Goal: Complete application form: Complete application form

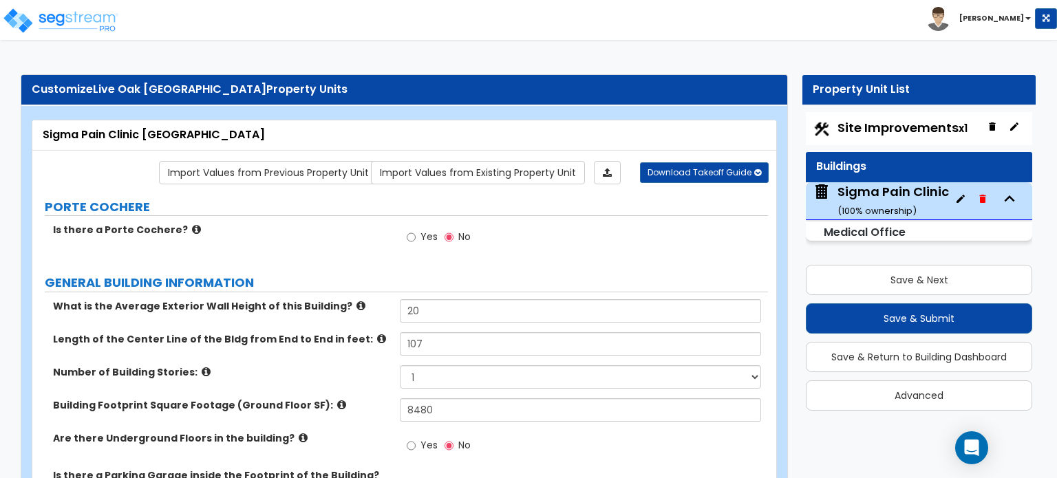
select select "5"
select select "1"
select select "3"
select select "1"
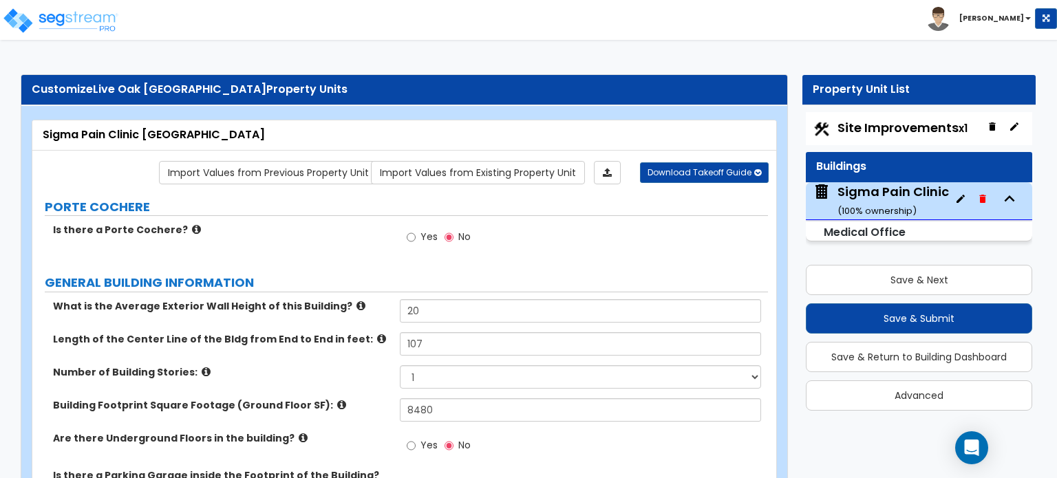
select select "2"
select select "3"
select select "2"
select select "3"
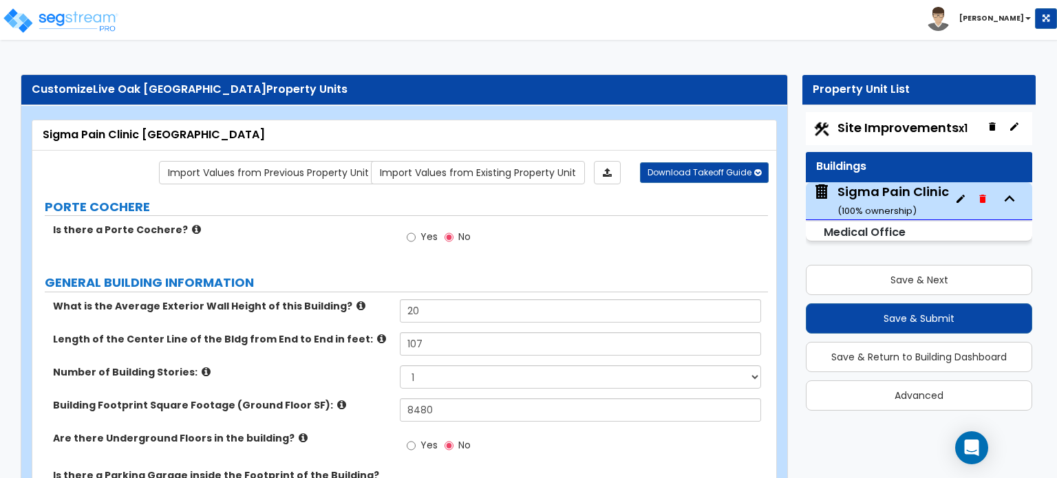
select select "1"
select select "2"
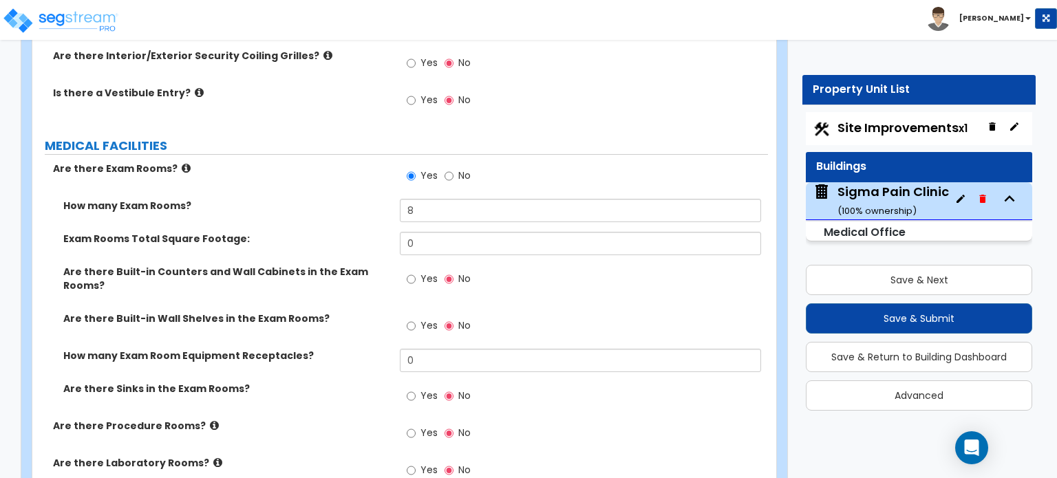
scroll to position [2341, 0]
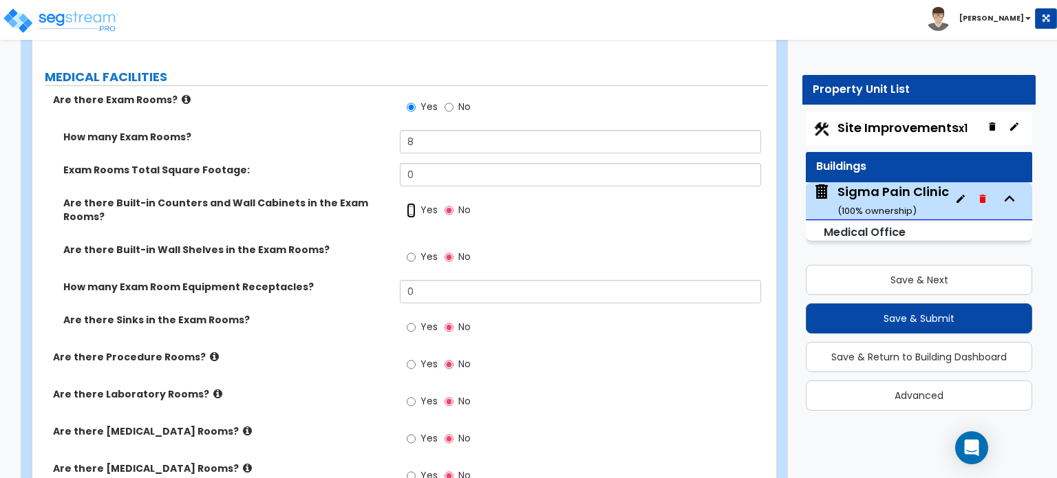
click at [412, 203] on input "Yes" at bounding box center [411, 210] width 9 height 15
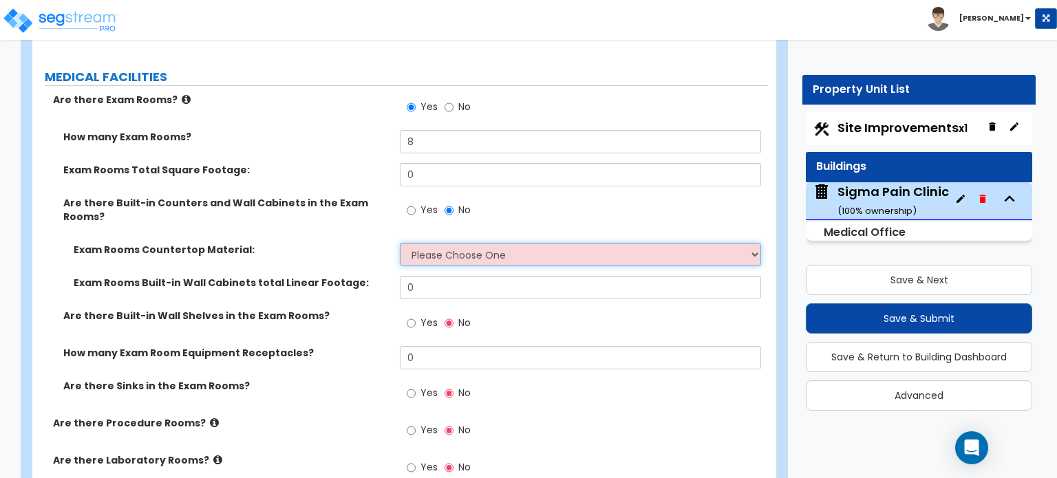
click at [472, 243] on select "Please Choose One Plastic Laminate Solid Surface Stone Quartz Marble Tile Wood …" at bounding box center [580, 254] width 361 height 23
select select "7"
click at [400, 243] on select "Please Choose One Plastic Laminate Solid Surface Stone Quartz Marble Tile Wood …" at bounding box center [580, 254] width 361 height 23
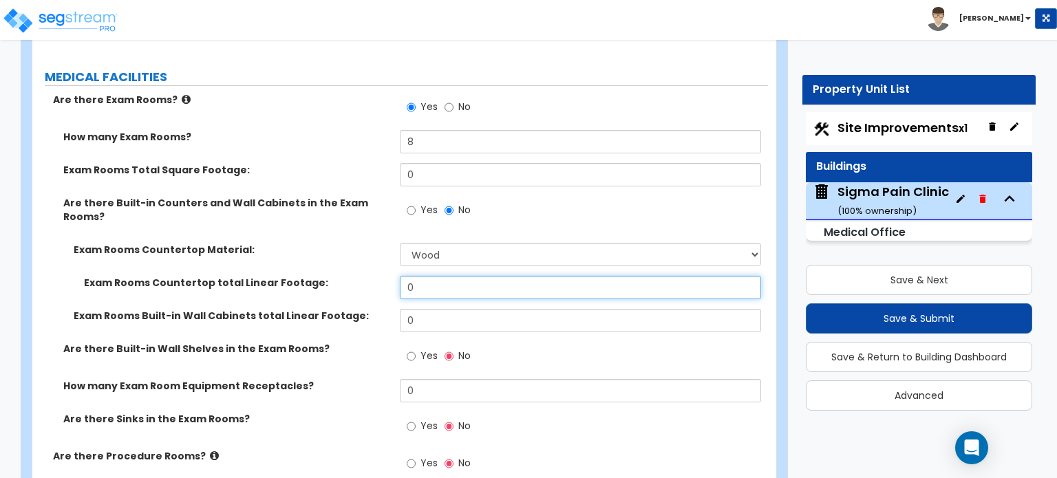
drag, startPoint x: 440, startPoint y: 260, endPoint x: 380, endPoint y: 271, distance: 60.8
click at [380, 276] on div "Exam Rooms Countertop total Linear Footage: 0" at bounding box center [400, 292] width 736 height 33
type input "40"
click at [341, 345] on div "Are there Built-in Wall Shelves in the Exam Rooms? Yes No" at bounding box center [400, 360] width 736 height 37
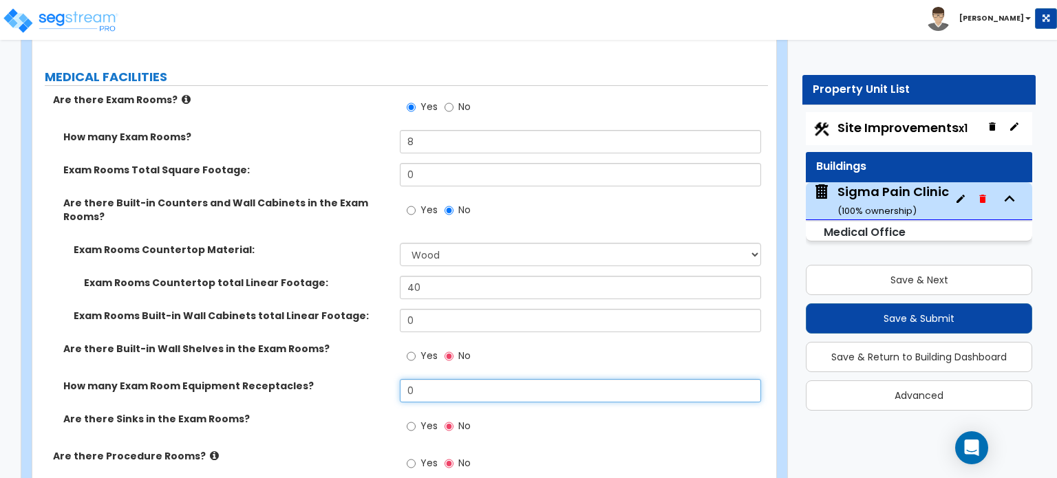
drag, startPoint x: 412, startPoint y: 376, endPoint x: 361, endPoint y: 378, distance: 50.3
click at [361, 379] on div "How many Exam Room Equipment Receptacles? 0" at bounding box center [400, 395] width 736 height 33
type input "8"
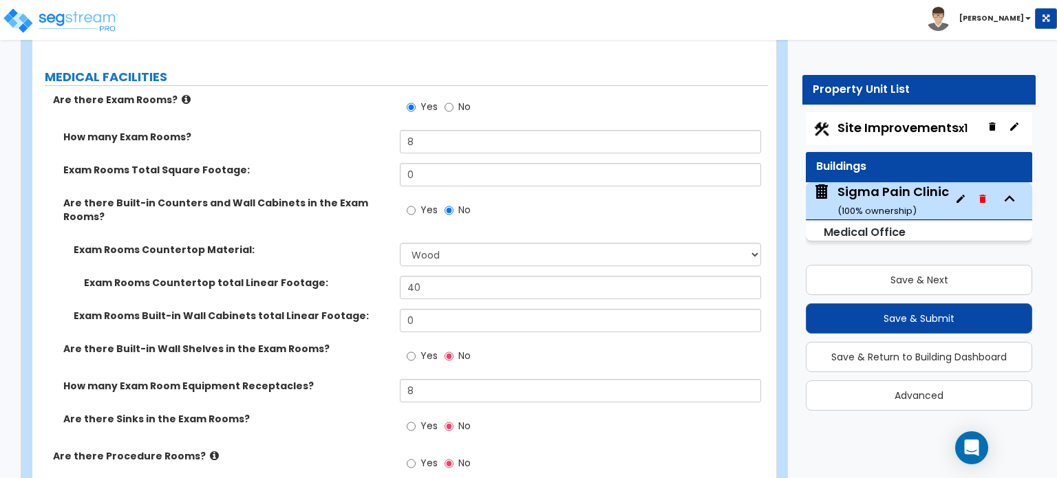
click at [527, 412] on div "Yes No" at bounding box center [584, 430] width 368 height 37
click at [842, 448] on div "Customize Live Oak [GEOGRAPHIC_DATA] Property Units Sigma Pain Clinic [GEOGRAPH…" at bounding box center [528, 52] width 1057 height 4665
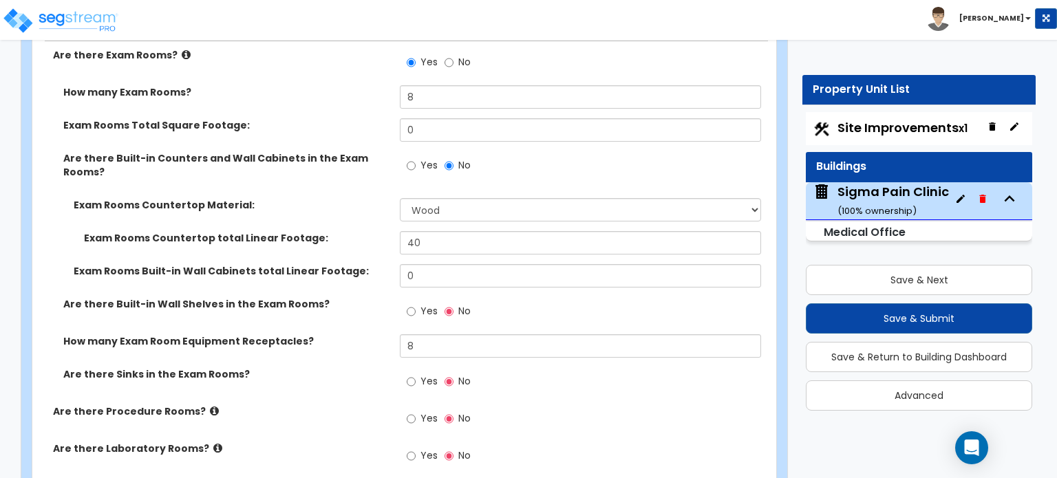
scroll to position [2409, 0]
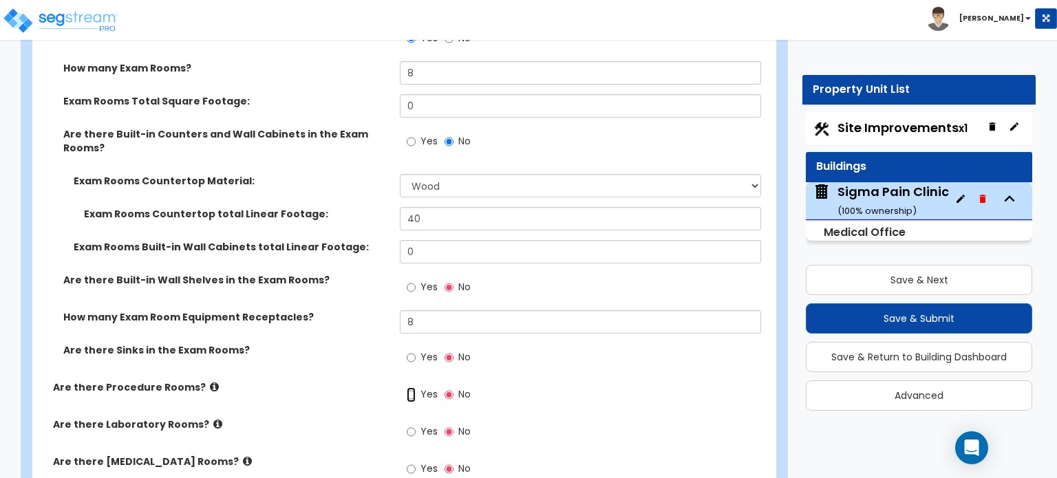
click at [408, 388] on input "Yes" at bounding box center [411, 395] width 9 height 15
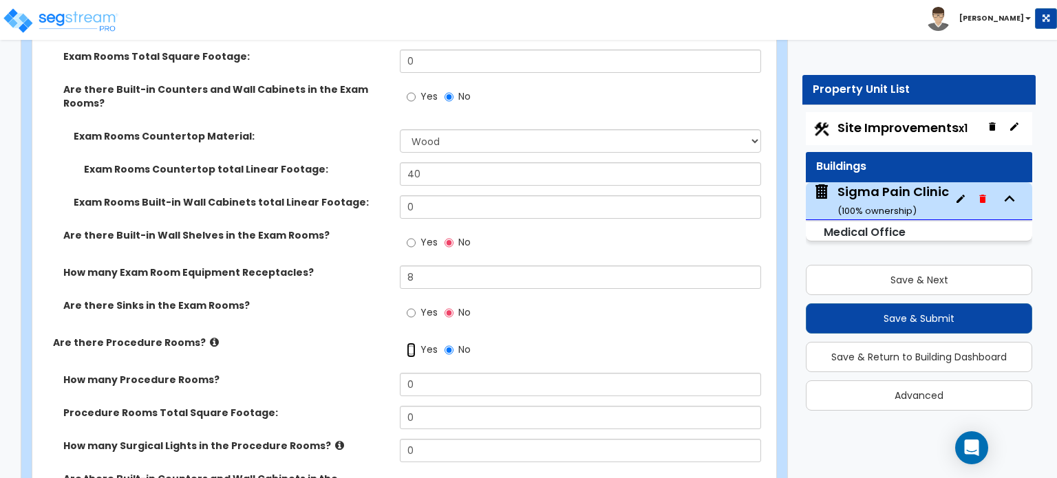
scroll to position [2478, 0]
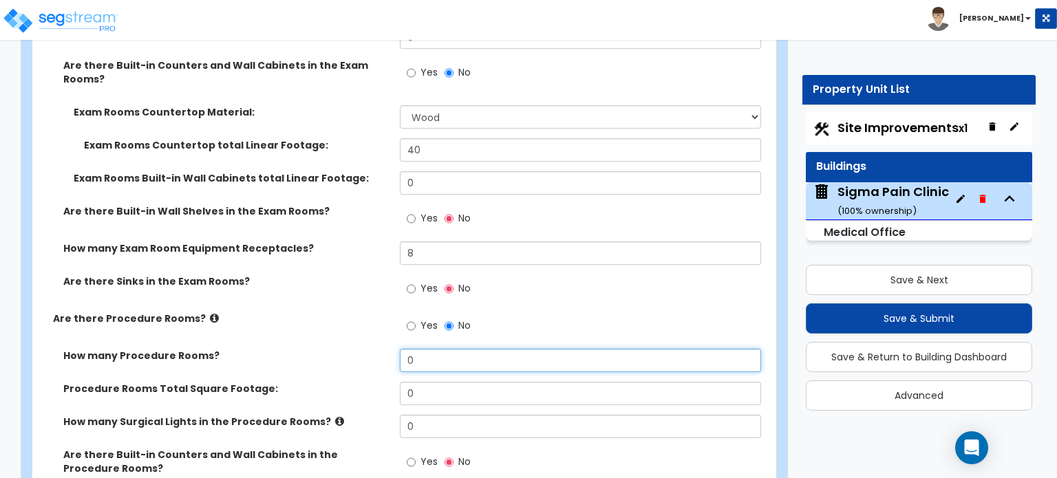
drag, startPoint x: 446, startPoint y: 338, endPoint x: 401, endPoint y: 345, distance: 46.0
click at [401, 349] on input "0" at bounding box center [580, 360] width 361 height 23
type input "2"
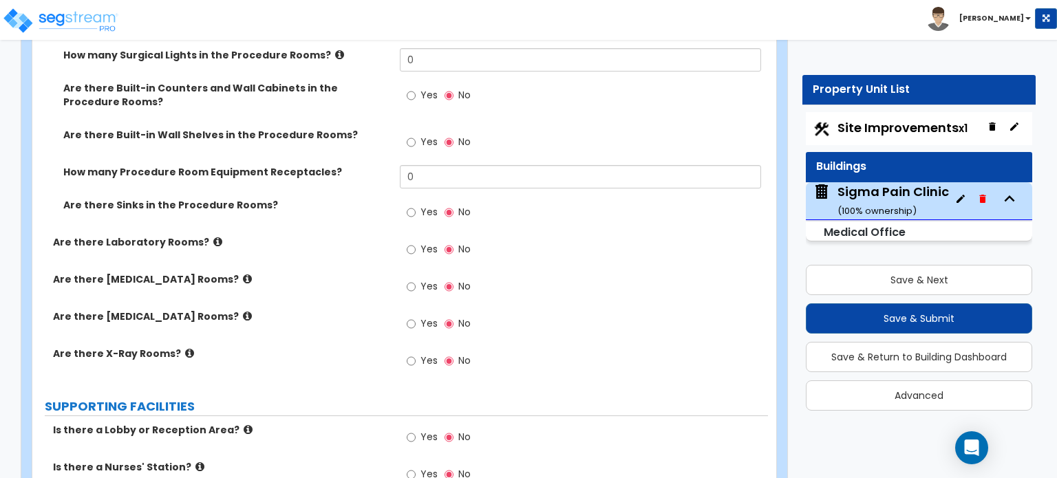
scroll to position [2823, 0]
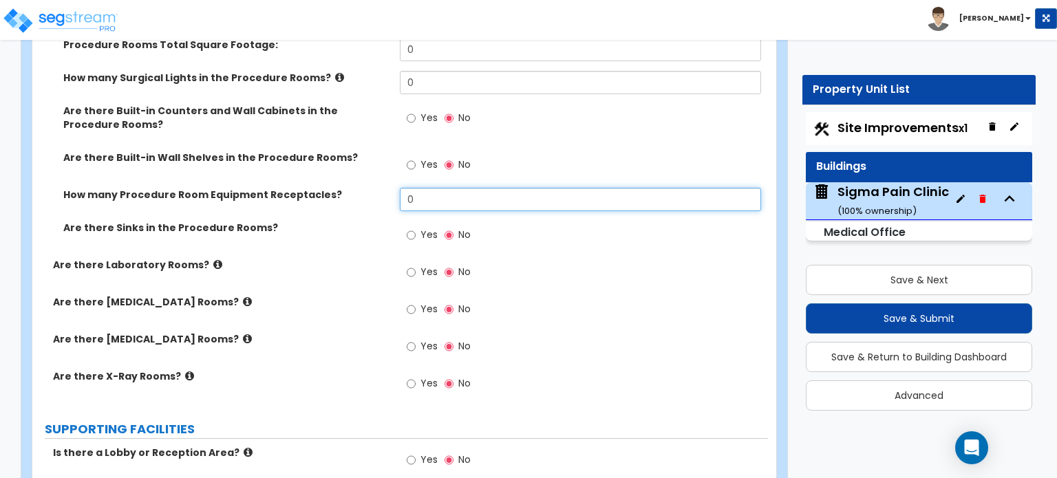
drag, startPoint x: 430, startPoint y: 178, endPoint x: 397, endPoint y: 185, distance: 33.8
click at [397, 188] on div "How many Procedure Room Equipment Receptacles? 0" at bounding box center [400, 204] width 736 height 33
type input "2"
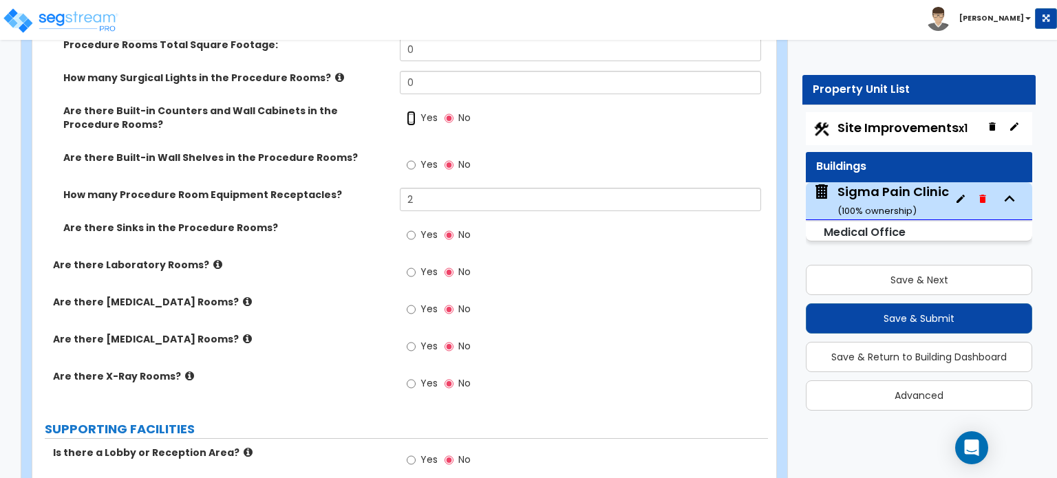
click at [409, 111] on input "Yes" at bounding box center [411, 118] width 9 height 15
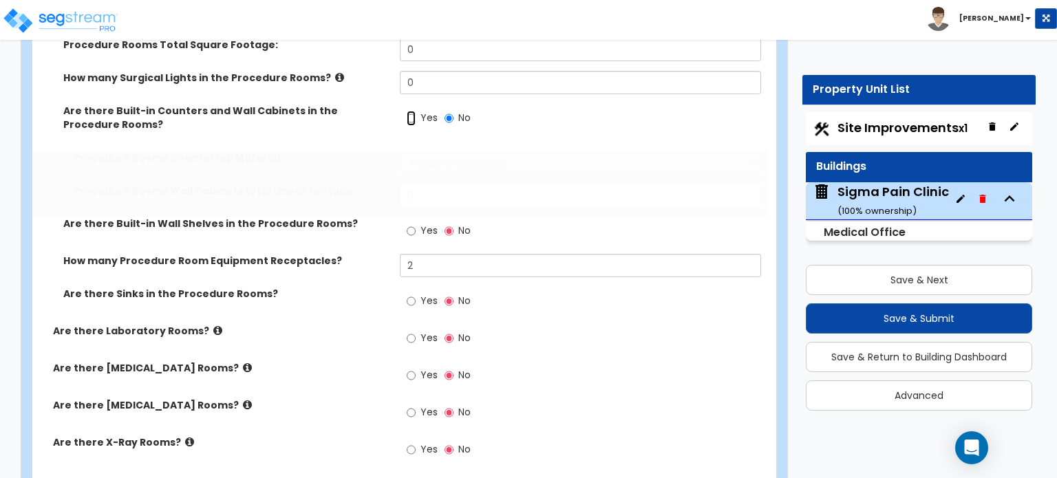
radio input "true"
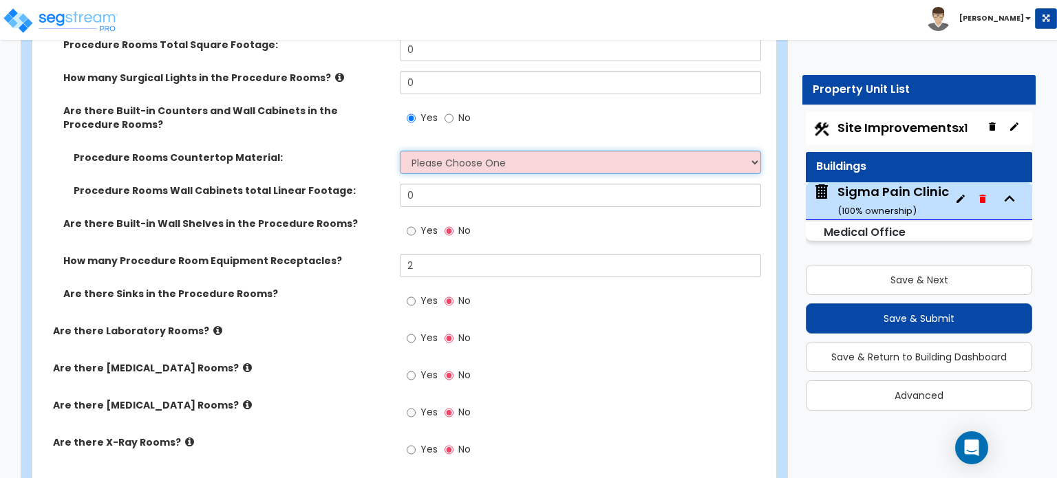
click at [428, 151] on select "Please Choose One Plastic Laminate Solid Surface Stone Quartz Marble Tile Wood …" at bounding box center [580, 162] width 361 height 23
select select "7"
click at [400, 151] on select "Please Choose One Plastic Laminate Solid Surface Stone Quartz Marble Tile Wood …" at bounding box center [580, 162] width 361 height 23
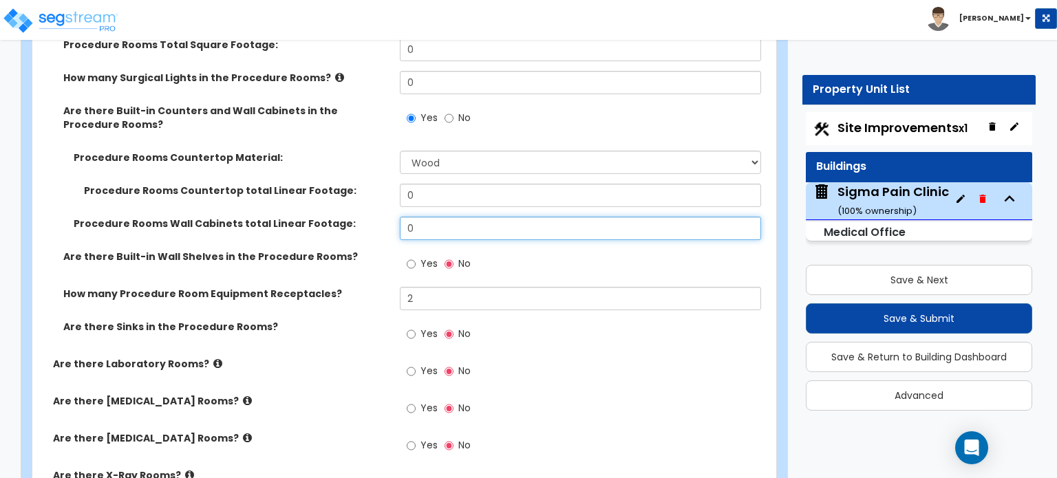
drag, startPoint x: 421, startPoint y: 207, endPoint x: 392, endPoint y: 204, distance: 29.7
click at [392, 217] on div "Procedure Rooms Wall Cabinets total Linear Footage: 0" at bounding box center [400, 233] width 736 height 33
type input "3"
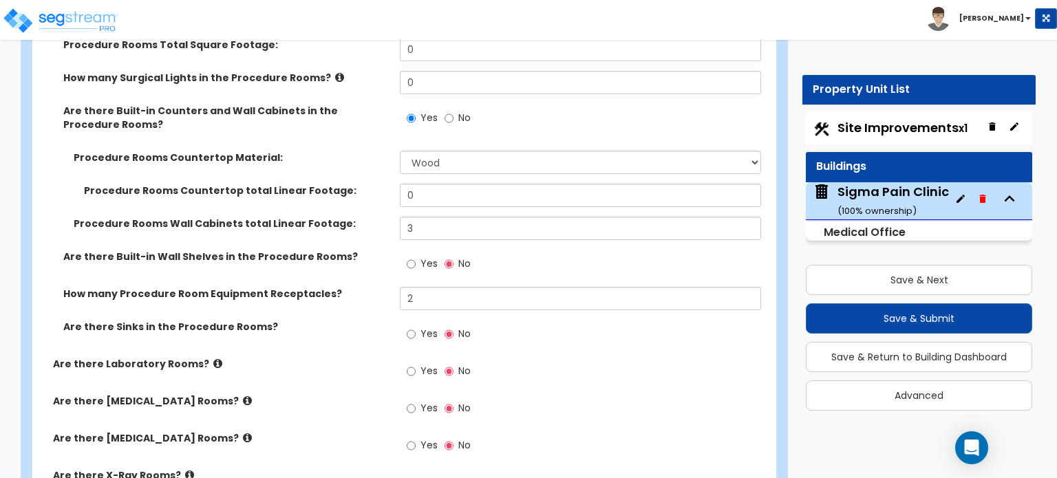
click at [573, 250] on div "Yes No" at bounding box center [584, 268] width 368 height 37
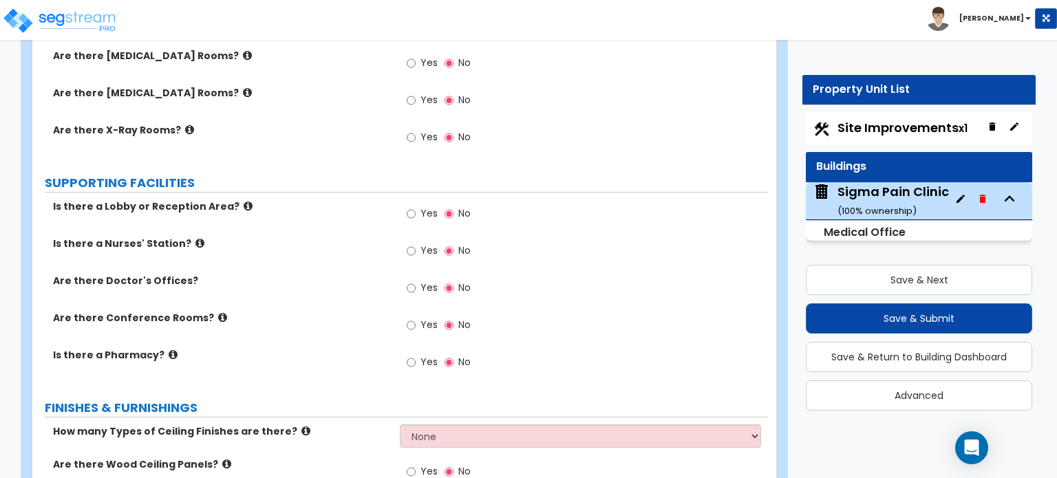
scroll to position [3191, 0]
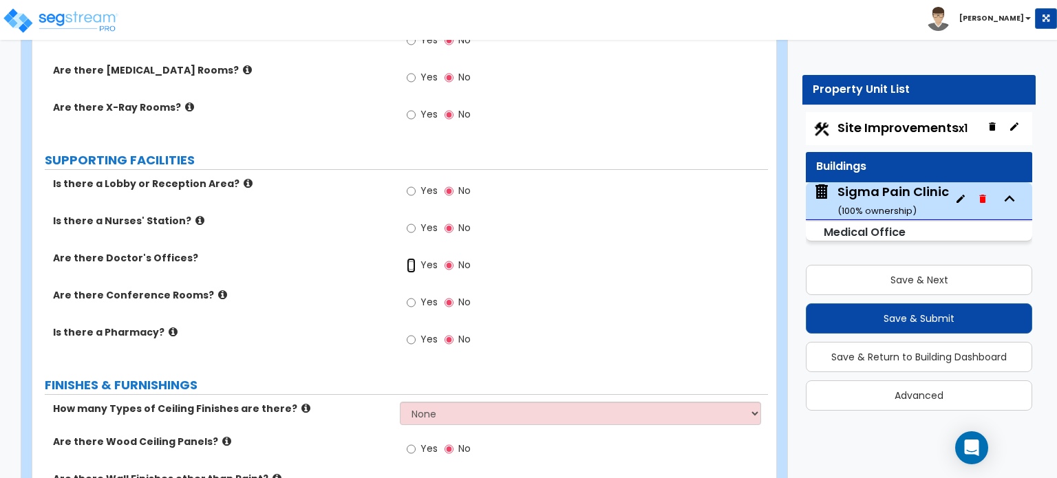
click at [410, 258] on input "Yes" at bounding box center [411, 265] width 9 height 15
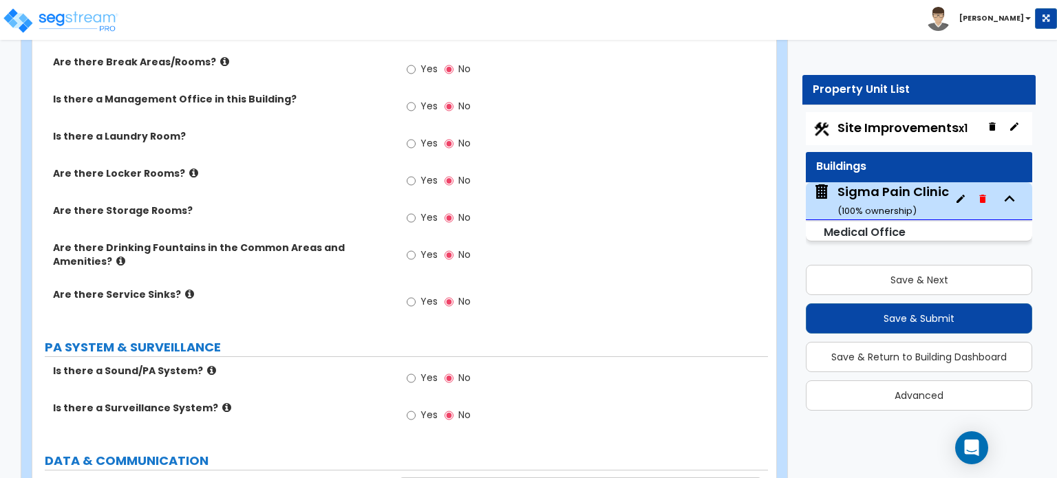
scroll to position [4292, 0]
